Goal: Task Accomplishment & Management: Use online tool/utility

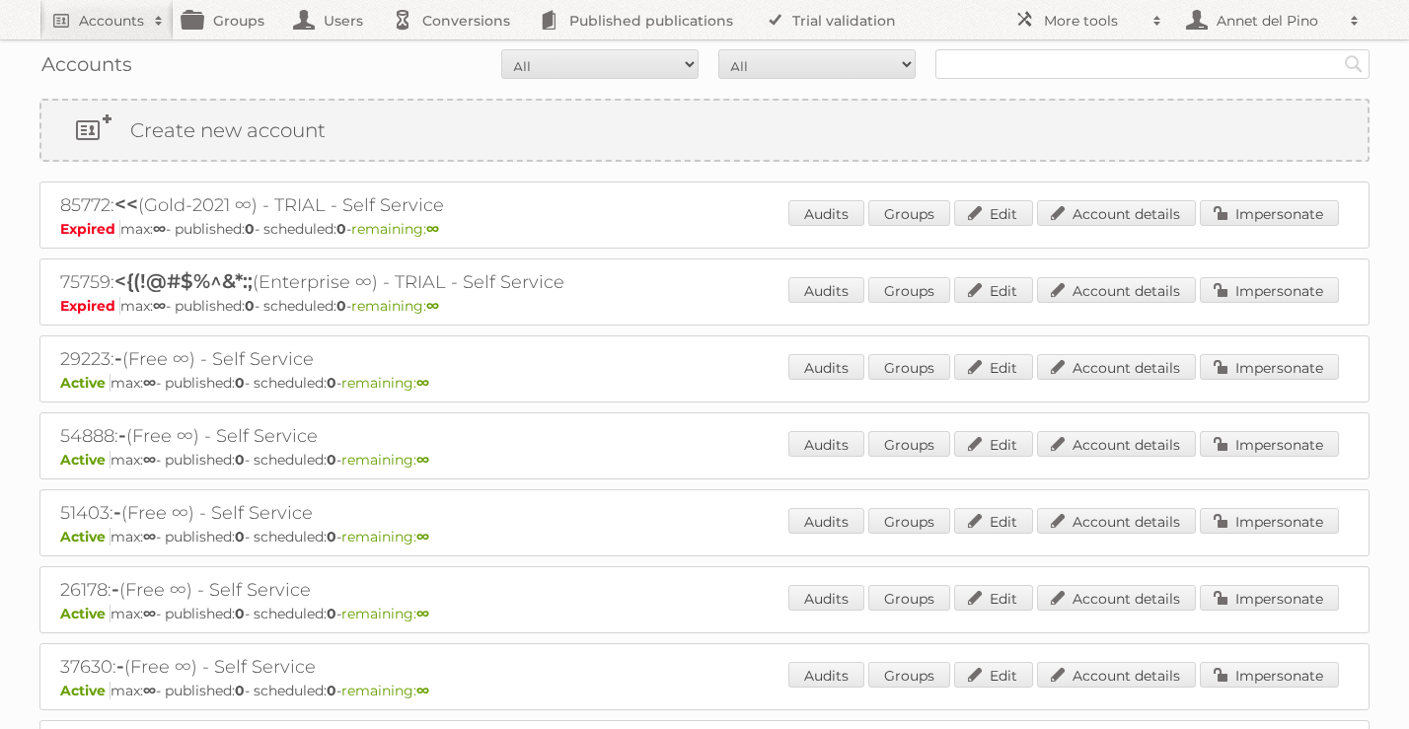
click at [1073, 81] on div "Accounts All Active Expired Pending All Paid Trials Self service Search" at bounding box center [704, 63] width 1330 height 49
click at [1073, 65] on input "text" at bounding box center [1152, 64] width 434 height 30
type input "hornbach"
click at [1339, 49] on input "Search" at bounding box center [1354, 64] width 30 height 30
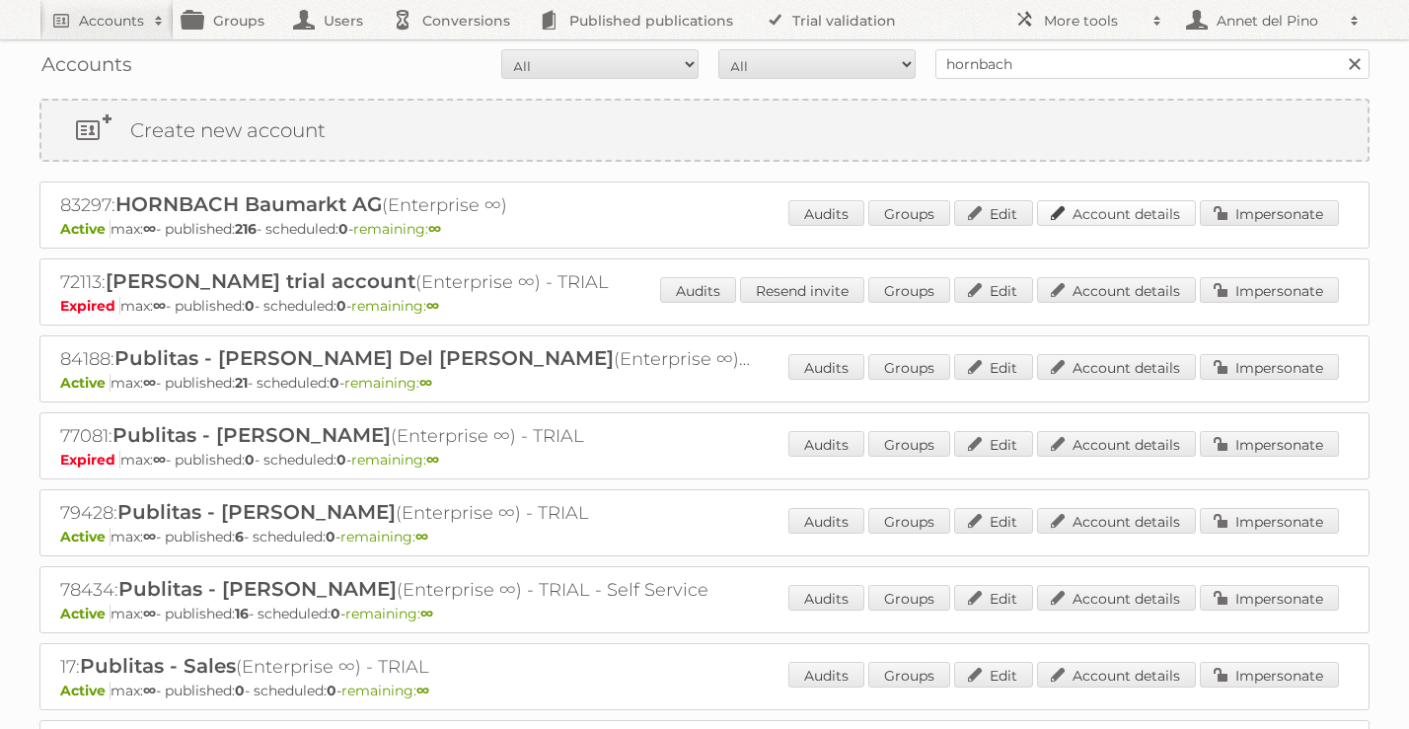
click at [1177, 220] on link "Account details" at bounding box center [1116, 213] width 159 height 26
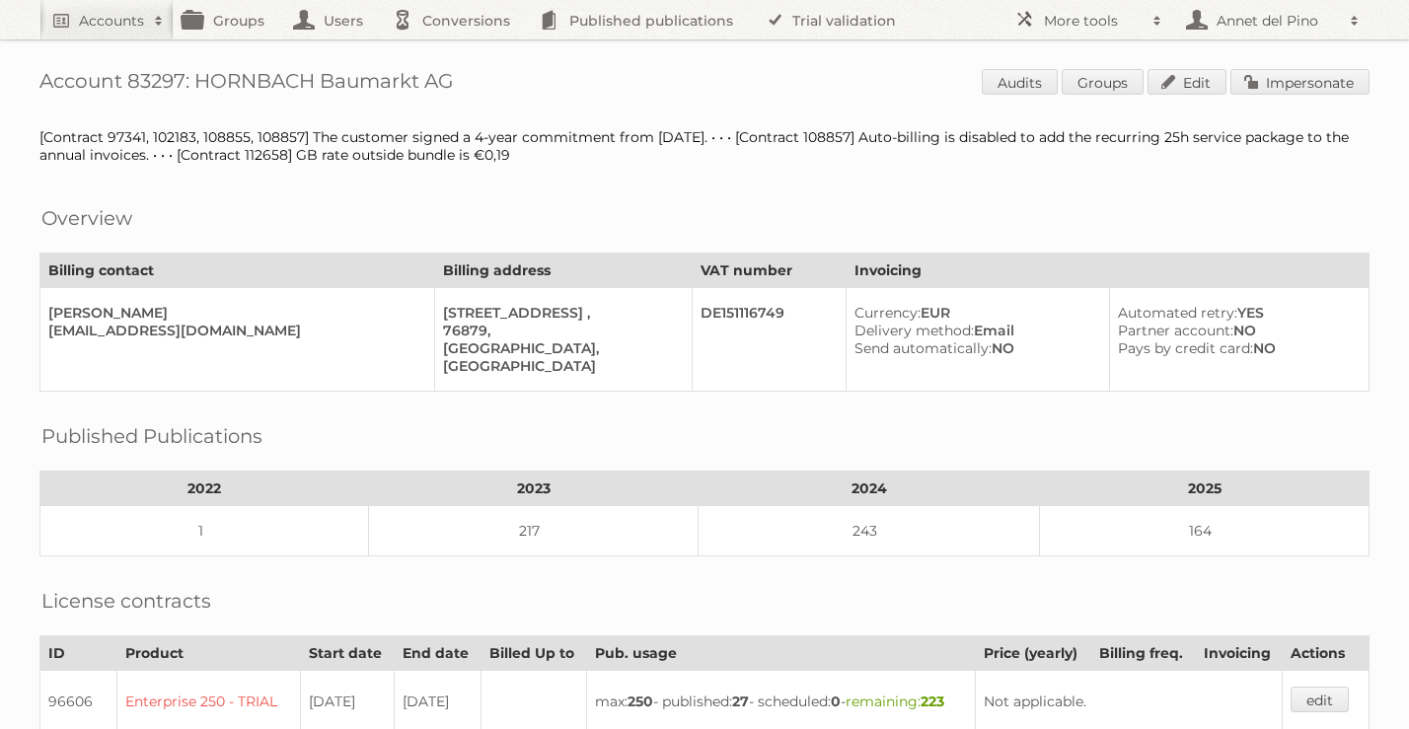
click at [1289, 96] on span "Audits Groups Edit Impersonate" at bounding box center [1176, 84] width 388 height 30
click at [1289, 77] on link "Impersonate" at bounding box center [1299, 82] width 139 height 26
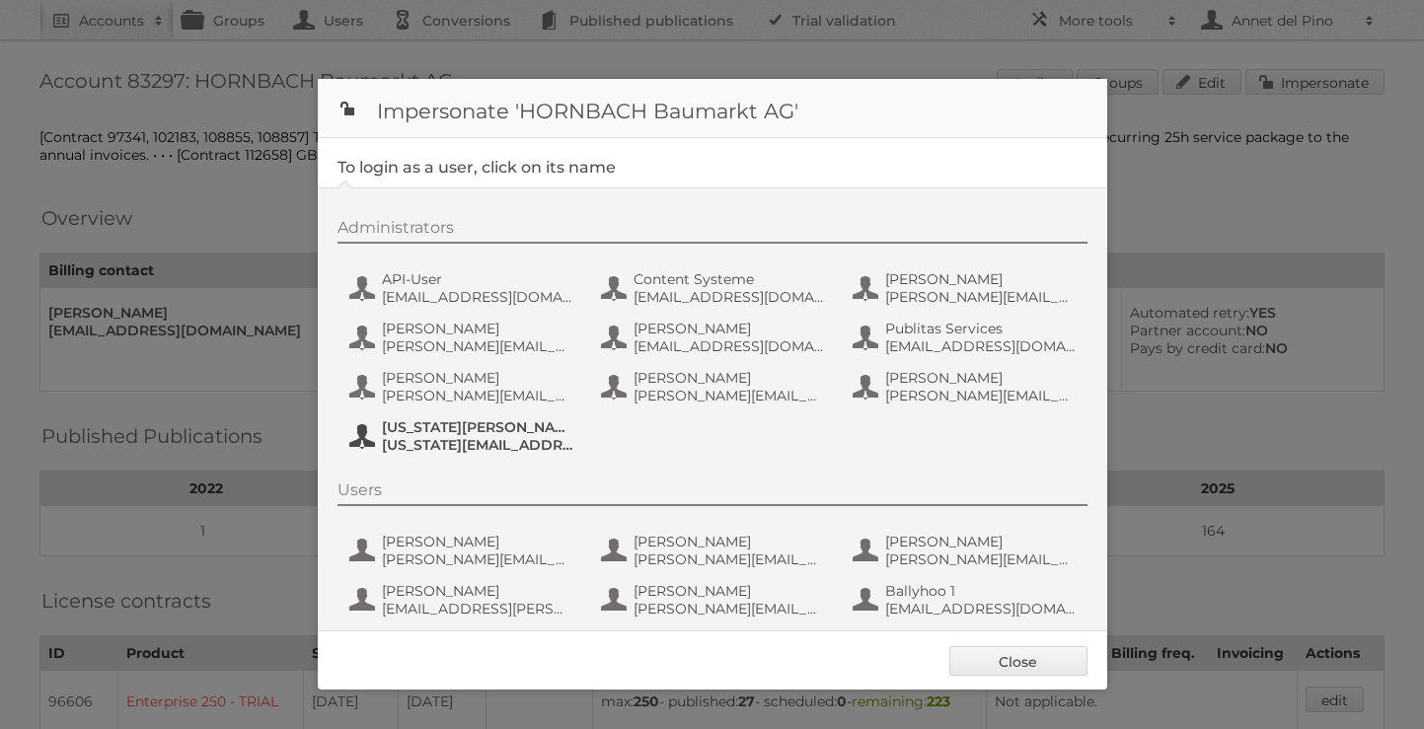
click at [432, 450] on span "virginia.werz@hornbach.com" at bounding box center [477, 445] width 191 height 18
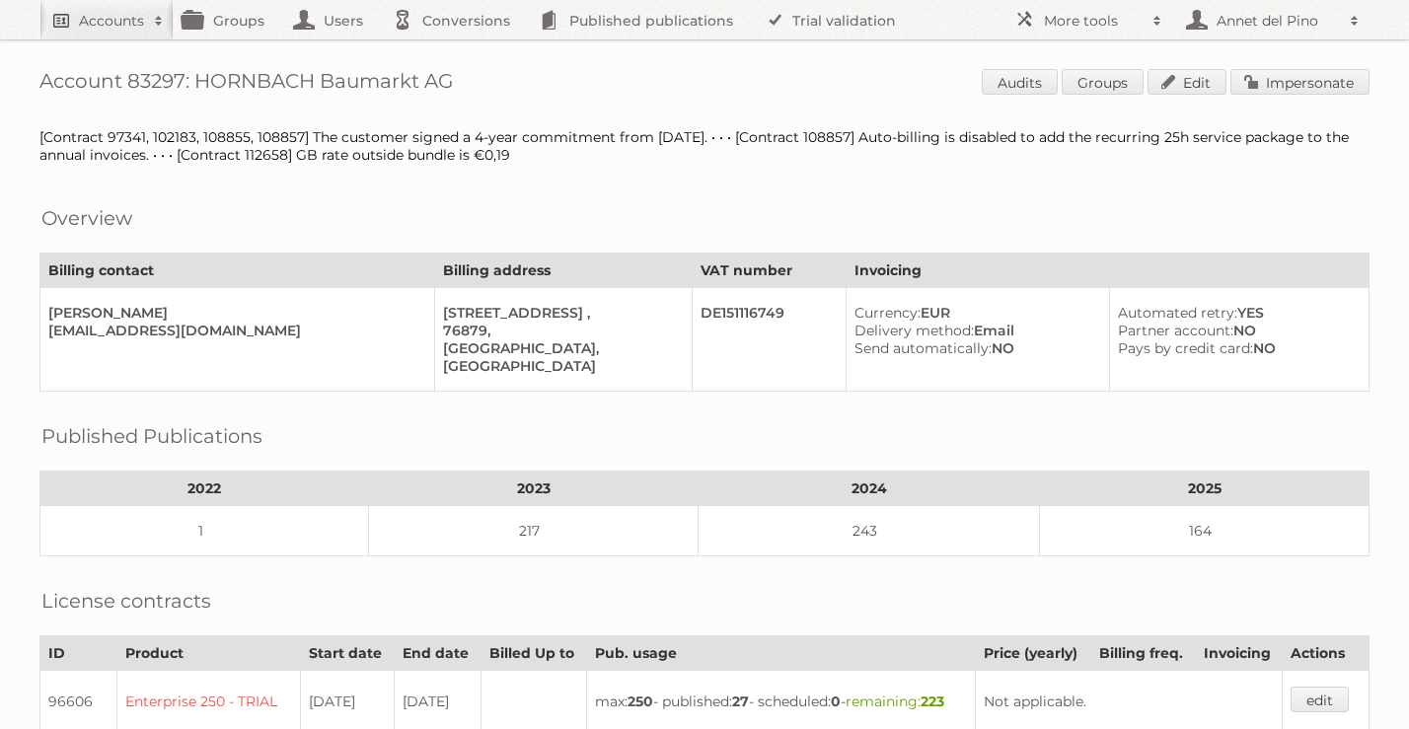
click at [111, 19] on h2 "Accounts" at bounding box center [111, 21] width 65 height 20
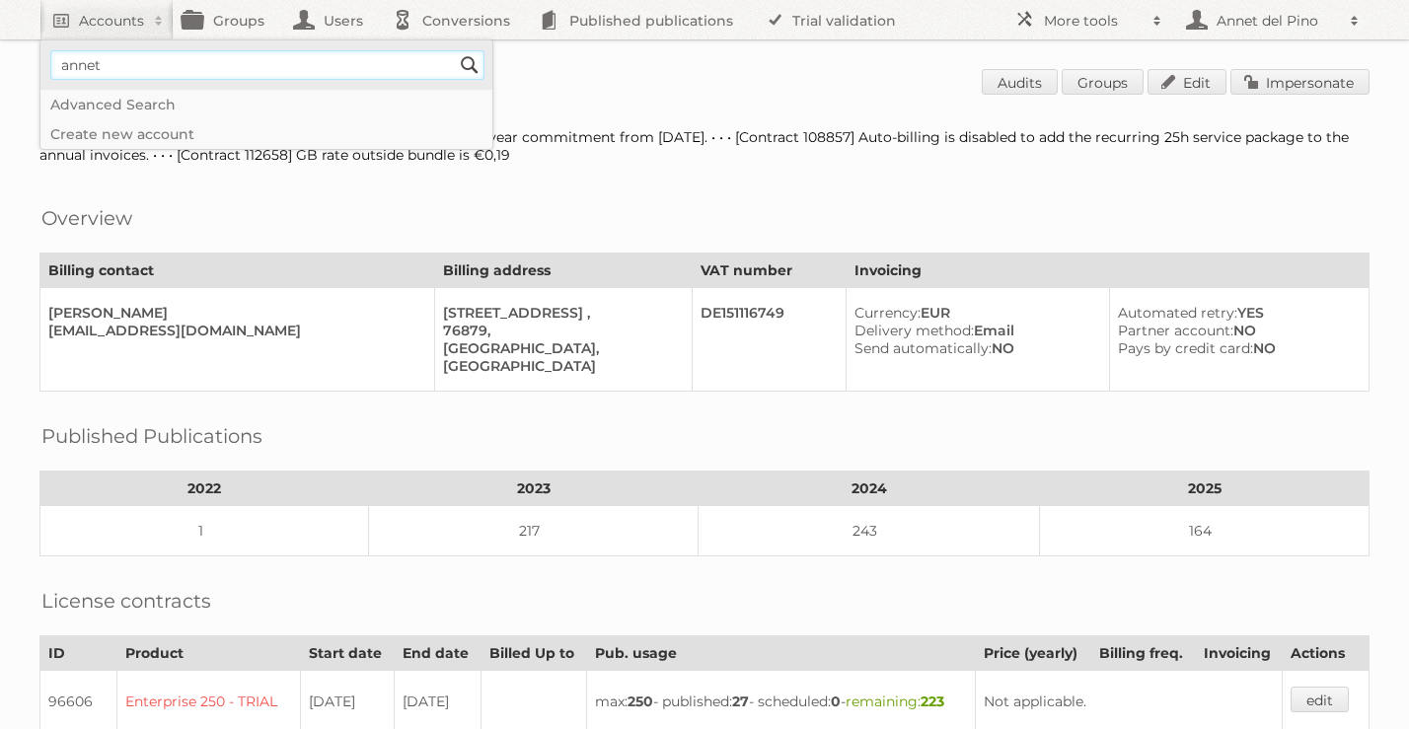
type input"] "[EMAIL_ADDRESS][DOMAIN_NAME]"
click at [471, 76] on input "Search" at bounding box center [470, 65] width 30 height 30
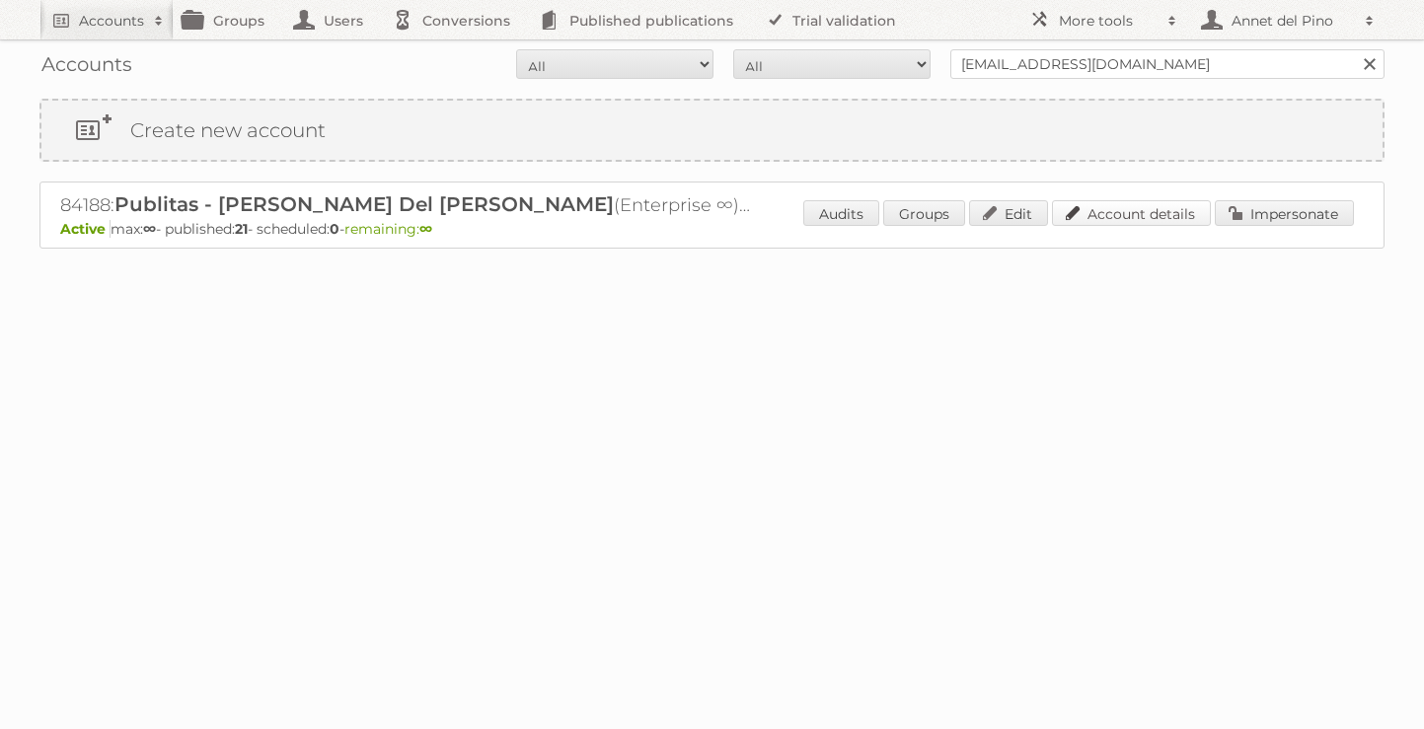
click at [1138, 219] on link "Account details" at bounding box center [1131, 213] width 159 height 26
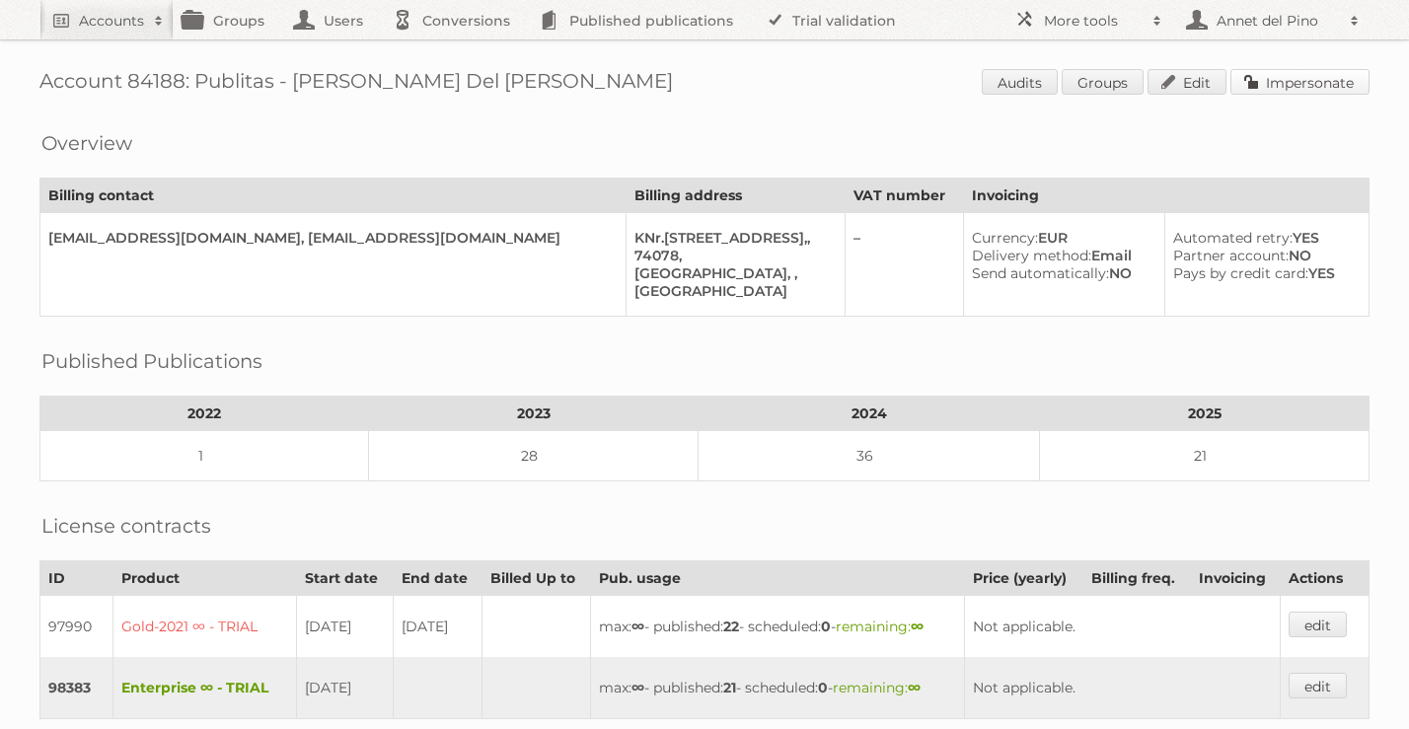
click at [1270, 79] on link "Impersonate" at bounding box center [1299, 82] width 139 height 26
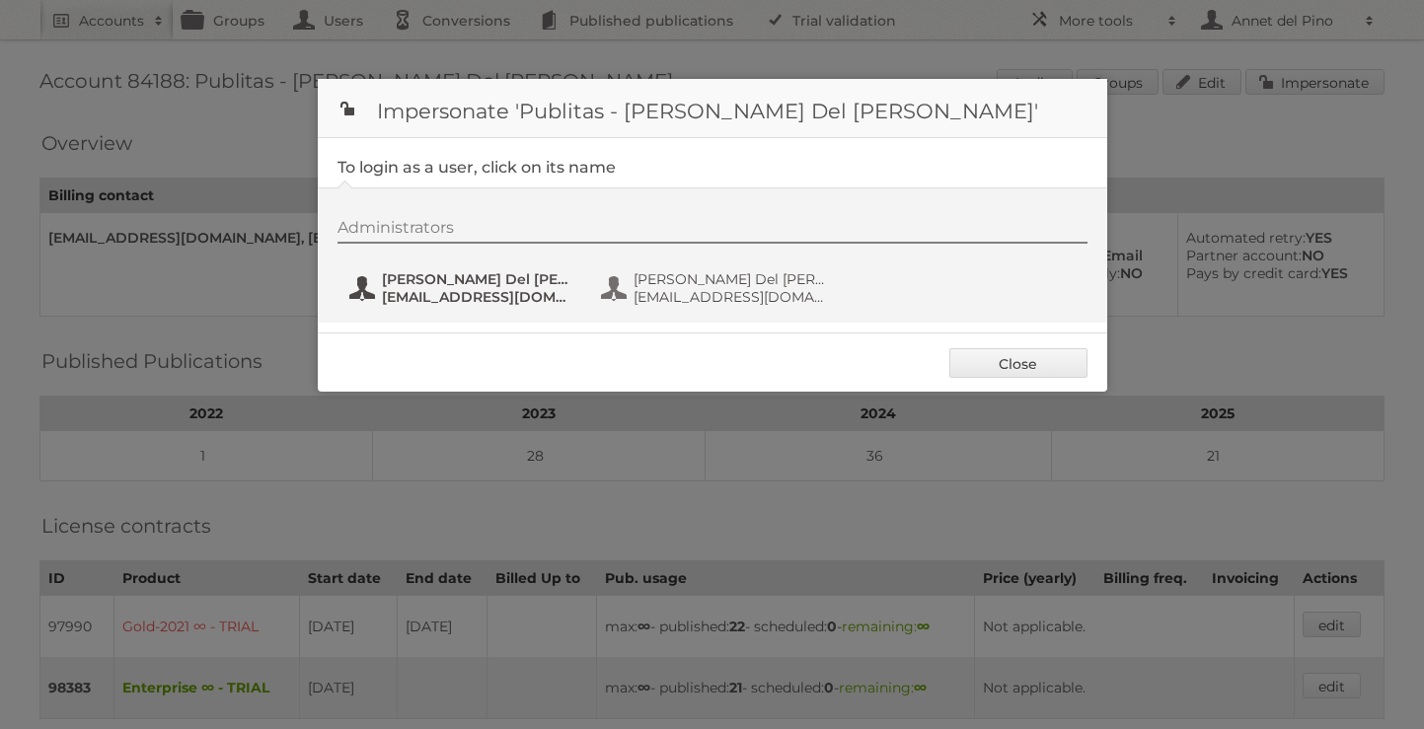
click at [427, 284] on span "[PERSON_NAME] Del [PERSON_NAME]" at bounding box center [477, 279] width 191 height 18
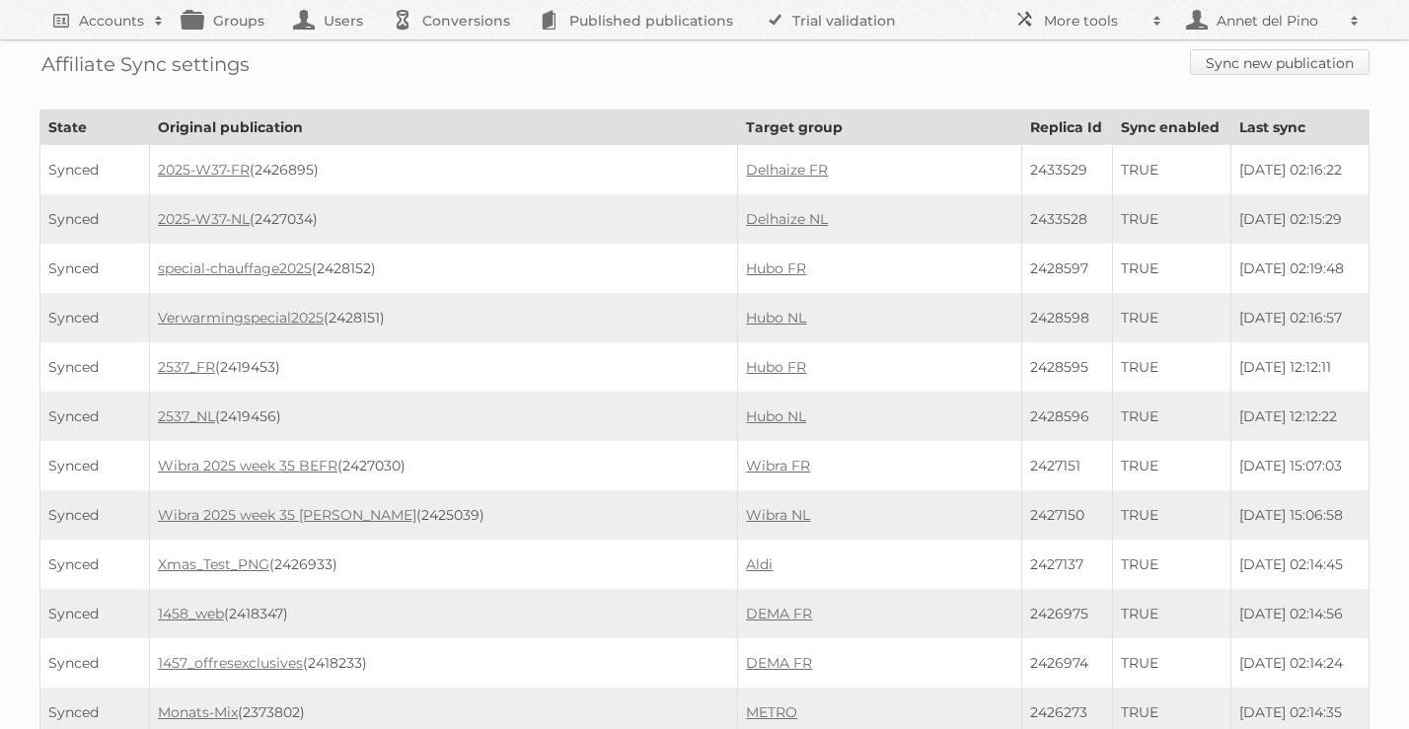
click at [1219, 72] on link "Sync new publication" at bounding box center [1280, 62] width 180 height 26
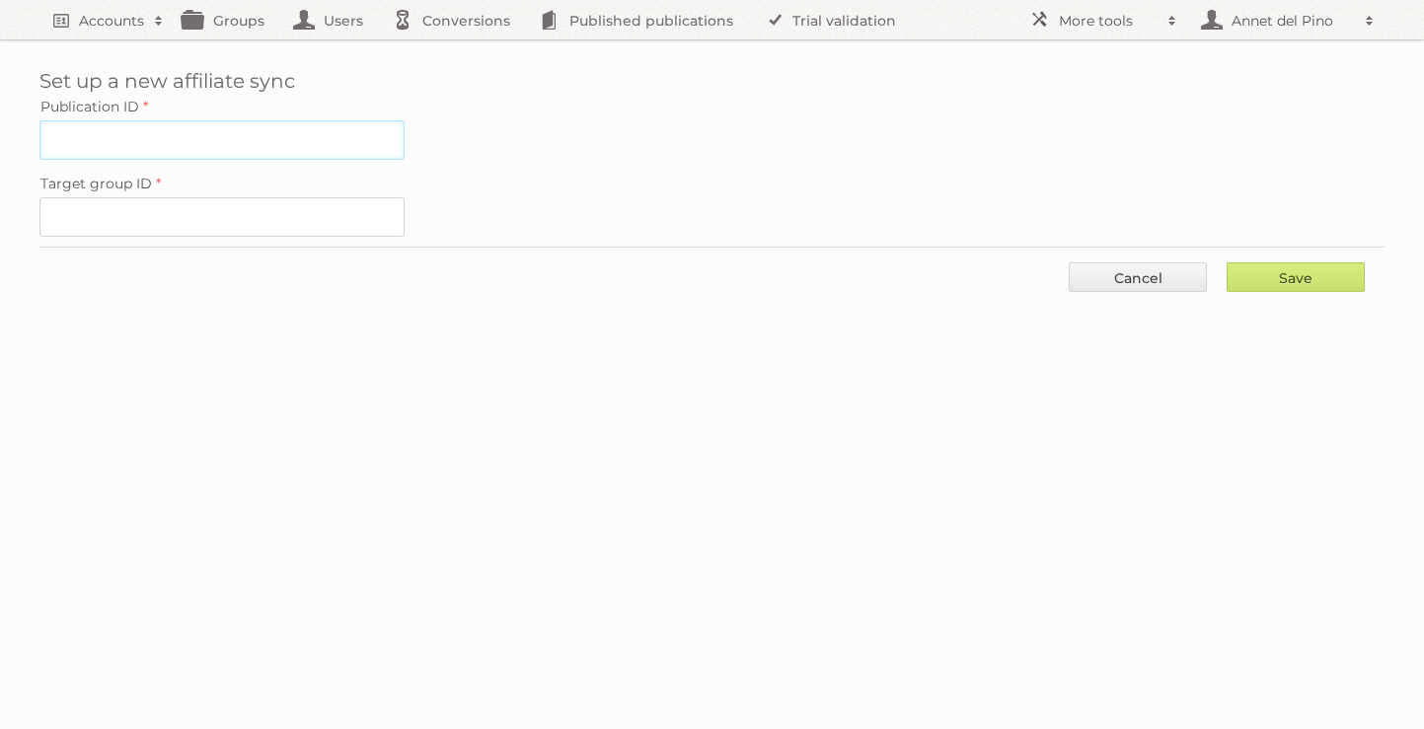
click at [219, 147] on input "Publication ID" at bounding box center [221, 139] width 365 height 39
paste input "2009953"
type input "2009953"
click at [113, 200] on input "Target group ID" at bounding box center [221, 216] width 365 height 39
paste input "90323"
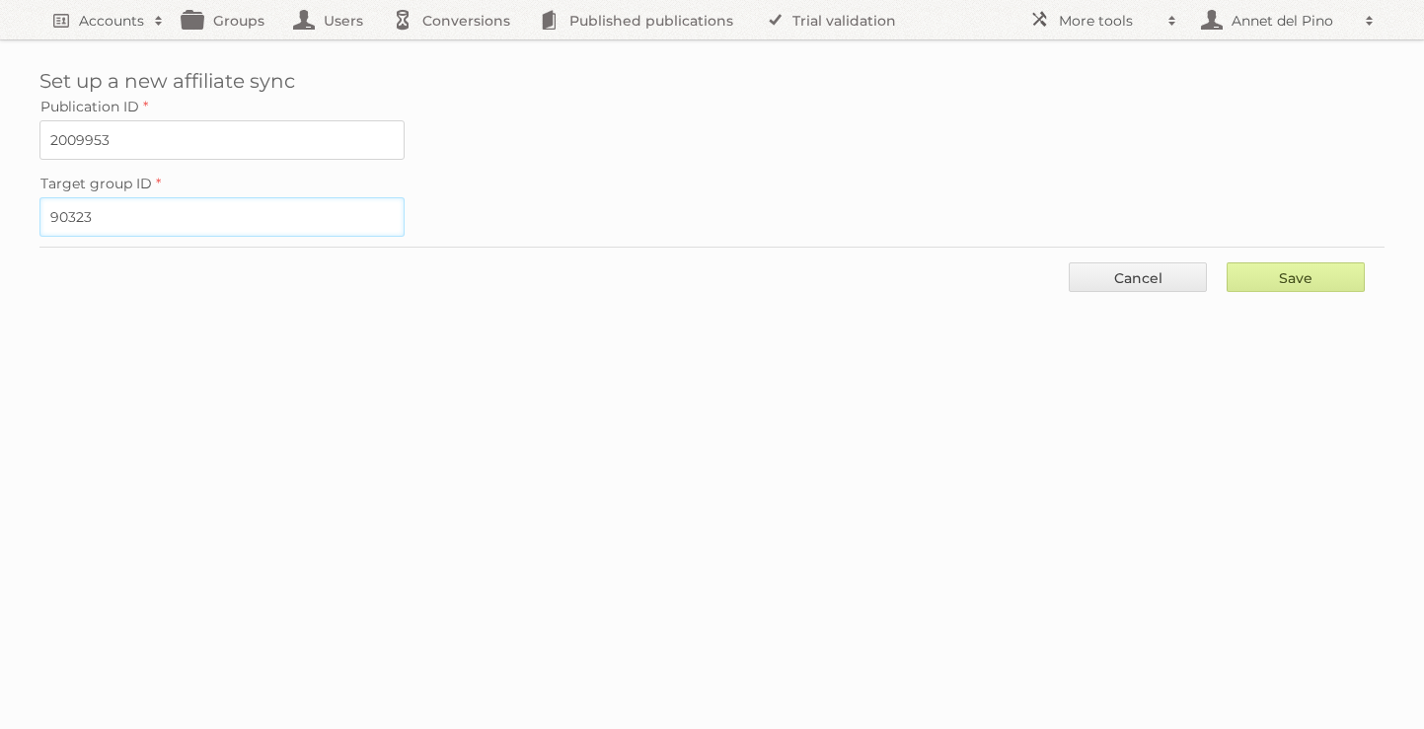
type input "90323"
click at [1297, 262] on input "Save" at bounding box center [1295, 277] width 138 height 30
